Goal: Find specific page/section: Find specific page/section

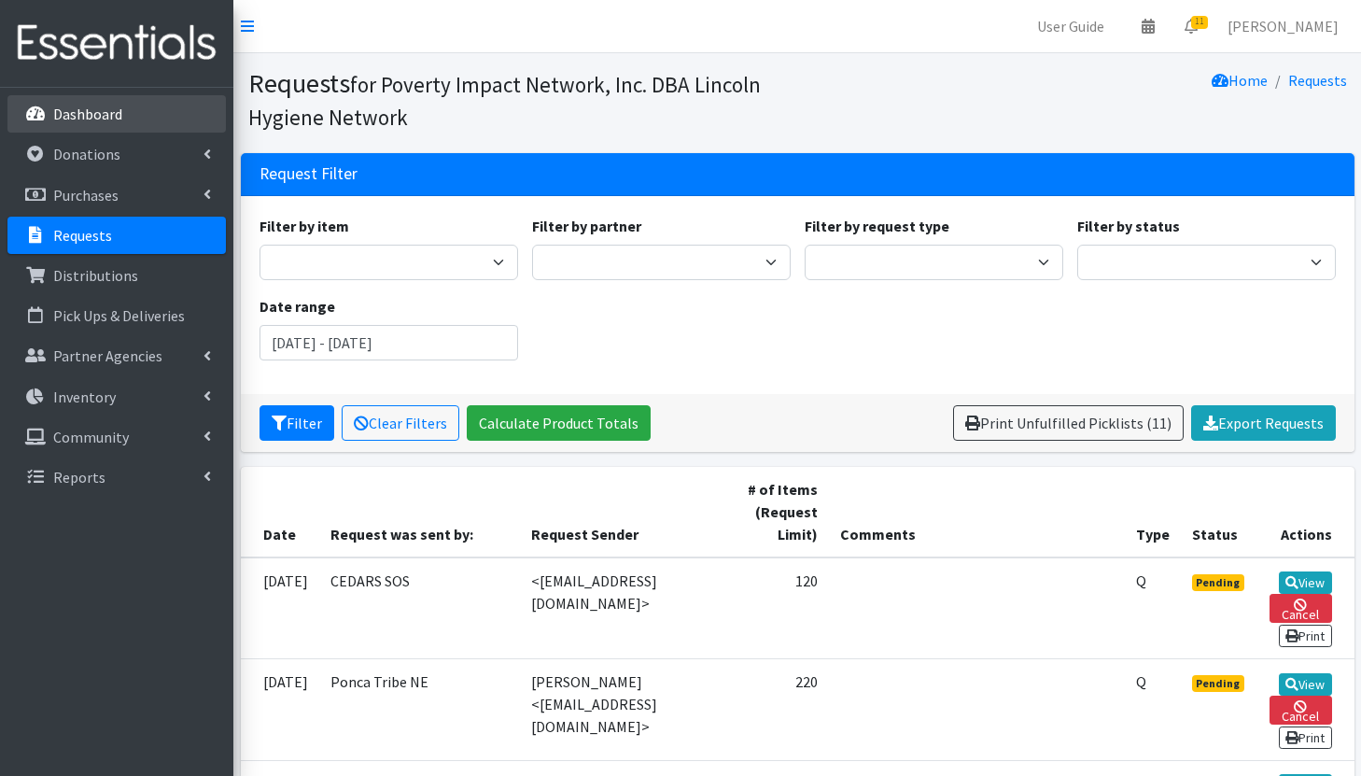
click at [74, 117] on p "Dashboard" at bounding box center [87, 114] width 69 height 19
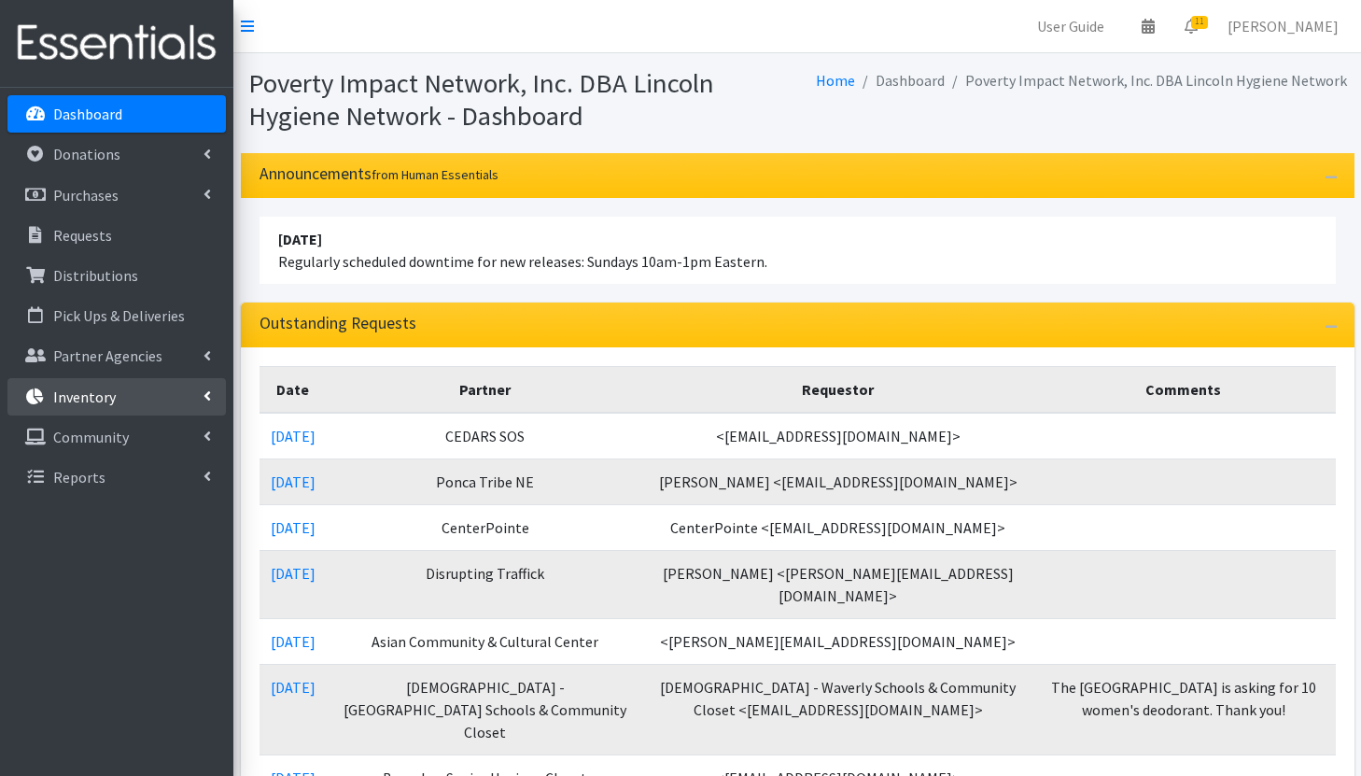
click at [98, 394] on p "Inventory" at bounding box center [84, 396] width 63 height 19
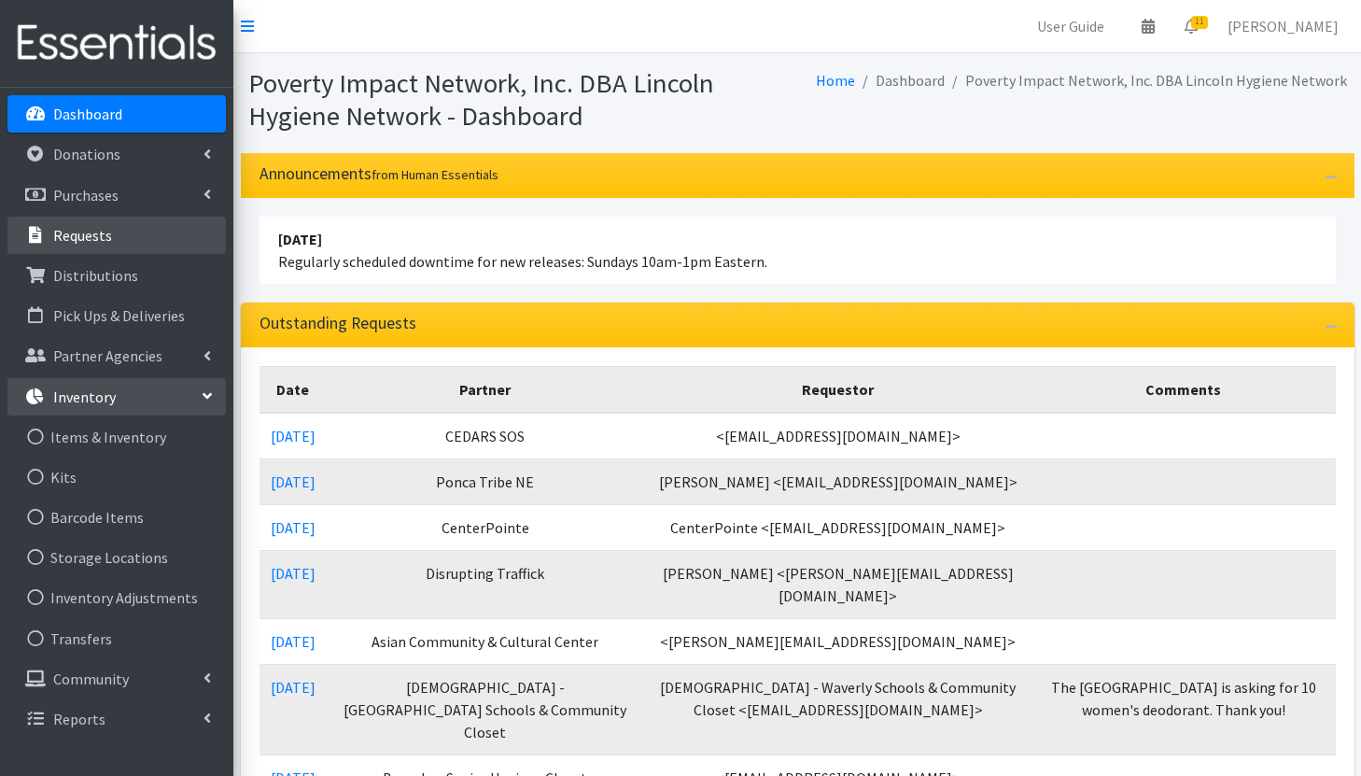
click at [92, 254] on li "Requests" at bounding box center [116, 237] width 218 height 40
click at [104, 238] on p "Requests" at bounding box center [82, 235] width 59 height 19
